Goal: Information Seeking & Learning: Learn about a topic

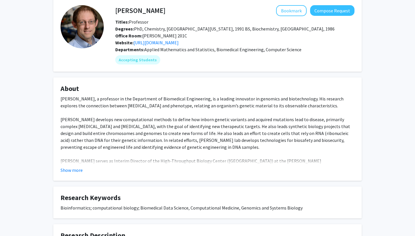
scroll to position [31, 0]
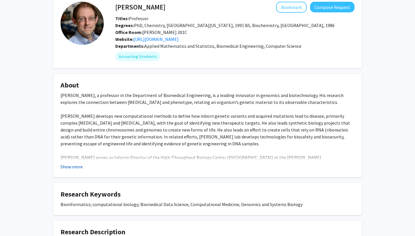
click at [72, 166] on button "Show more" at bounding box center [72, 166] width 22 height 7
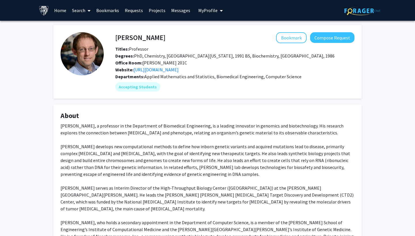
scroll to position [0, 0]
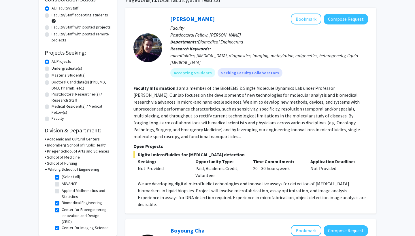
scroll to position [58, 0]
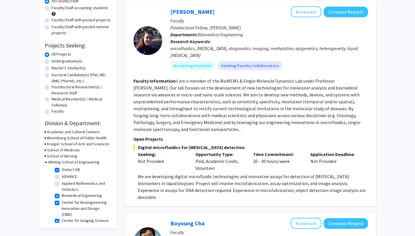
click at [274, 105] on fg-read-more "I am a member of the BioMEMS & Single Molecule Dynamics Lab under Professor [PE…" at bounding box center [247, 105] width 228 height 54
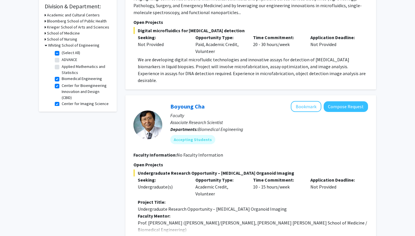
scroll to position [175, 0]
click at [281, 56] on p "We are developing digital microfluidic technologies and innovative assays for d…" at bounding box center [253, 70] width 230 height 28
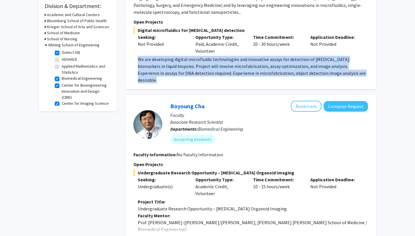
click at [281, 56] on p "We are developing digital microfluidic technologies and innovative assays for d…" at bounding box center [253, 70] width 230 height 28
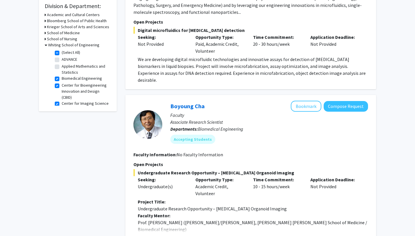
click at [280, 56] on p "We are developing digital microfluidic technologies and innovative assays for d…" at bounding box center [253, 70] width 230 height 28
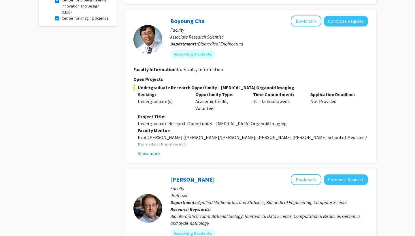
scroll to position [308, 0]
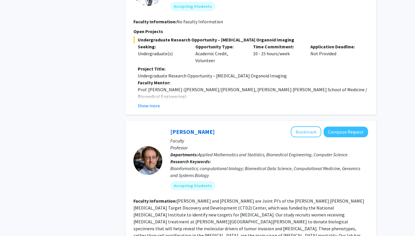
click at [279, 79] on p "Faculty Mentor:" at bounding box center [253, 82] width 230 height 7
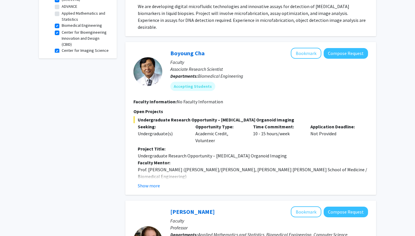
scroll to position [222, 0]
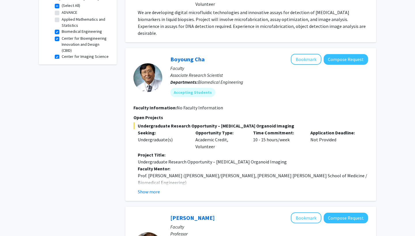
click at [144, 178] on div "[PERSON_NAME] Bookmark Compose Request Faculty Associate Research Scientist Dep…" at bounding box center [250, 124] width 251 height 153
click at [144, 188] on button "Show more" at bounding box center [149, 191] width 22 height 7
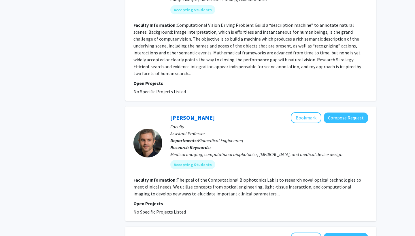
scroll to position [828, 0]
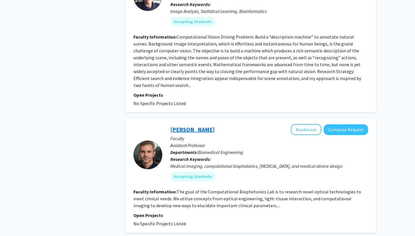
click at [177, 126] on link "[PERSON_NAME]" at bounding box center [192, 129] width 44 height 7
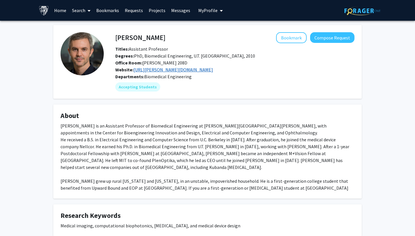
click at [164, 71] on link "[URL][PERSON_NAME][DOMAIN_NAME]" at bounding box center [173, 70] width 80 height 6
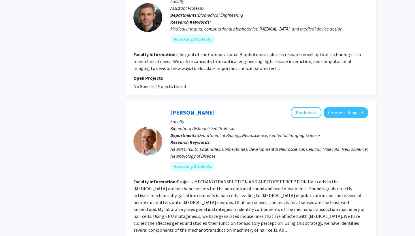
scroll to position [812, 0]
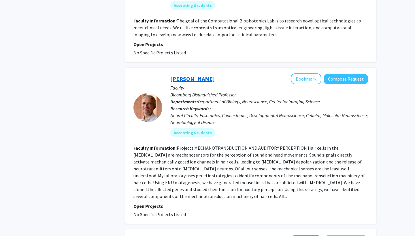
click at [187, 75] on link "[PERSON_NAME]" at bounding box center [192, 78] width 44 height 7
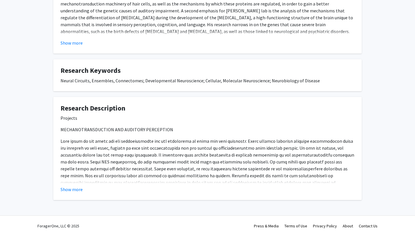
scroll to position [155, 0]
click at [78, 189] on button "Show more" at bounding box center [72, 189] width 22 height 7
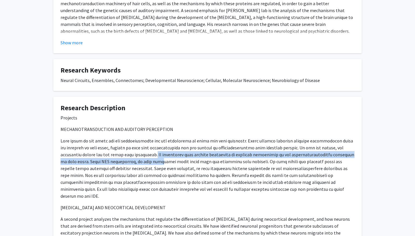
drag, startPoint x: 131, startPoint y: 153, endPoint x: 133, endPoint y: 158, distance: 5.7
click at [133, 158] on p at bounding box center [208, 168] width 294 height 62
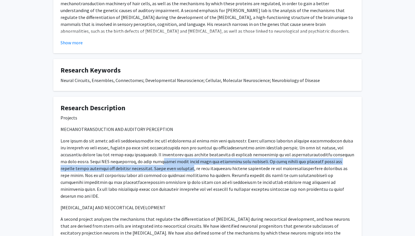
drag, startPoint x: 134, startPoint y: 160, endPoint x: 137, endPoint y: 172, distance: 11.8
click at [137, 172] on p at bounding box center [208, 168] width 294 height 62
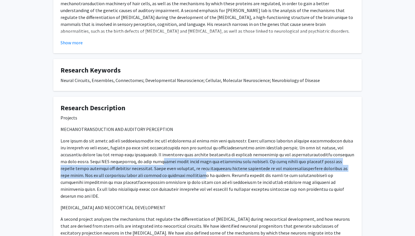
click at [137, 172] on p at bounding box center [208, 168] width 294 height 62
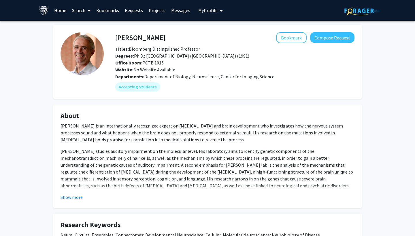
scroll to position [0, 0]
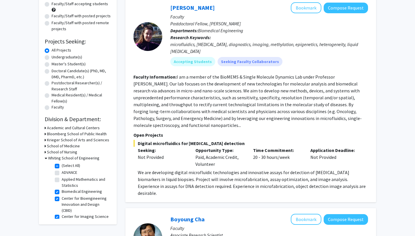
scroll to position [62, 0]
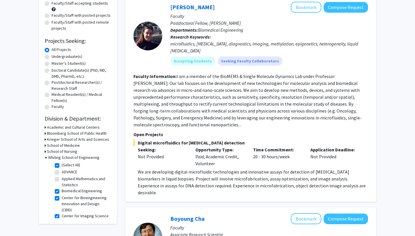
click at [58, 171] on fg-checkbox "ADVANCE ADVANCE" at bounding box center [82, 172] width 55 height 7
click at [62, 173] on label "ADVANCE" at bounding box center [70, 172] width 16 height 6
click at [62, 173] on input "ADVANCE" at bounding box center [64, 171] width 4 height 4
checkbox input "true"
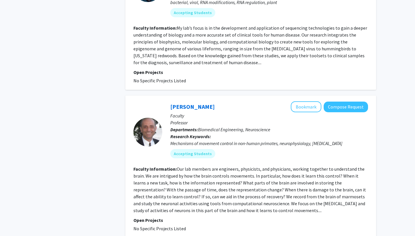
scroll to position [1443, 0]
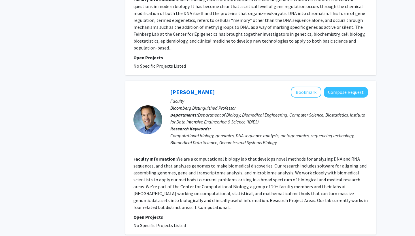
scroll to position [1109, 0]
click at [153, 179] on fg-read-more "We are a computational biology lab that develops novel methods for analyzing DN…" at bounding box center [250, 183] width 234 height 54
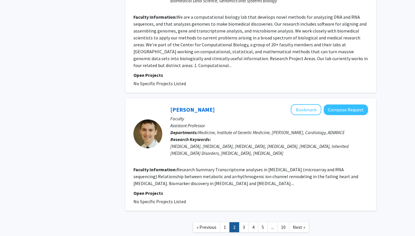
scroll to position [1258, 0]
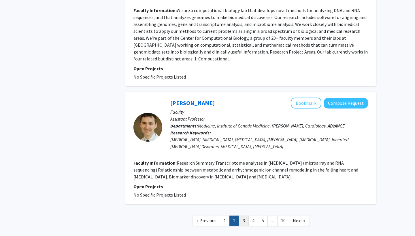
click at [243, 216] on link "3" at bounding box center [244, 221] width 10 height 10
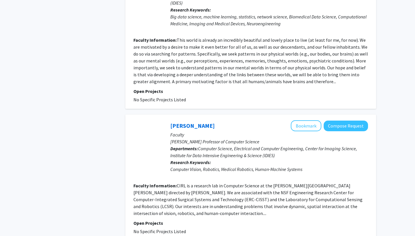
scroll to position [438, 0]
